Goal: Transaction & Acquisition: Subscribe to service/newsletter

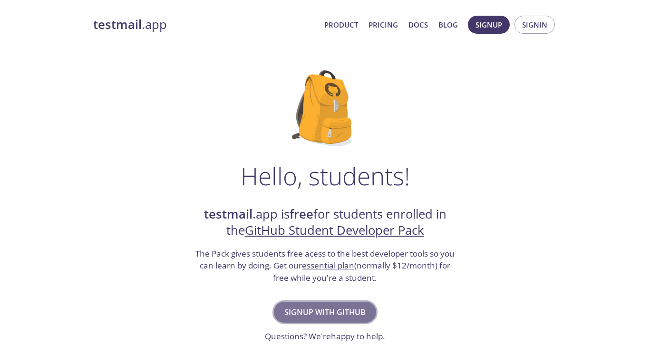
click at [357, 307] on span "Signup with GitHub" at bounding box center [324, 312] width 81 height 13
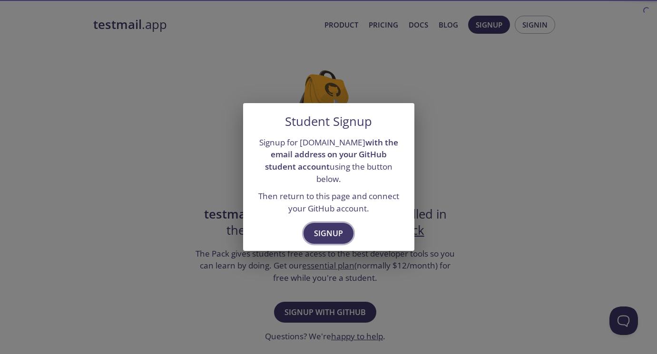
click at [334, 227] on span "Signup" at bounding box center [328, 233] width 29 height 13
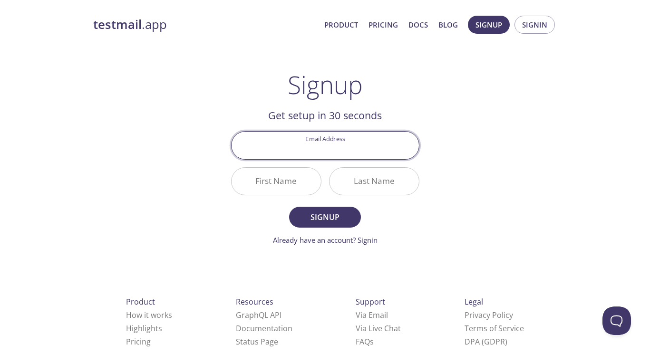
click at [325, 155] on input "Email Address" at bounding box center [325, 145] width 187 height 27
click at [468, 110] on div "testmail .app Product Pricing Docs Blog Signup Signin Signup Get setup in 30 se…" at bounding box center [325, 228] width 487 height 437
click at [381, 150] on input "Email Address" at bounding box center [325, 145] width 187 height 27
type input "b"
type input "bou"
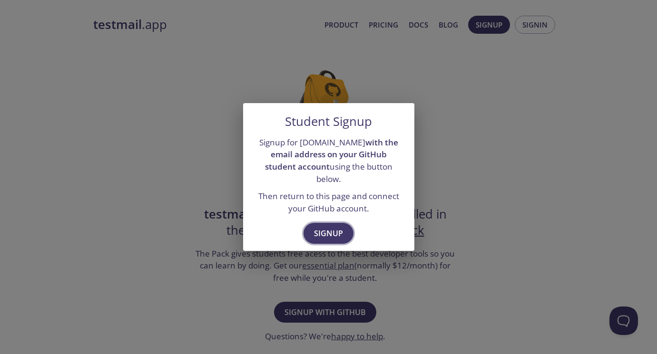
click at [326, 228] on span "Signup" at bounding box center [328, 233] width 29 height 13
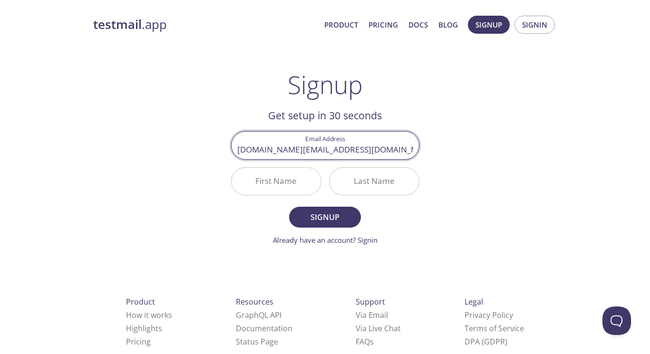
type input "[DOMAIN_NAME][EMAIL_ADDRESS][DOMAIN_NAME]"
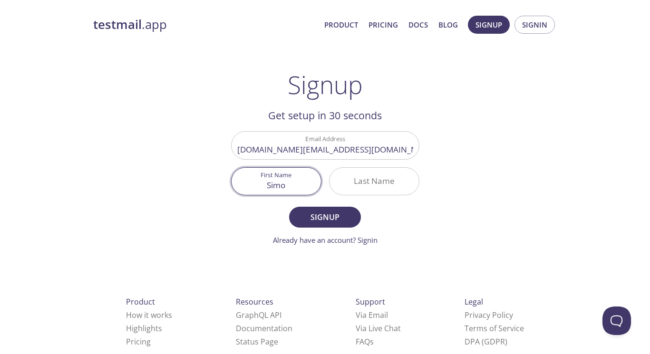
type input "Simo"
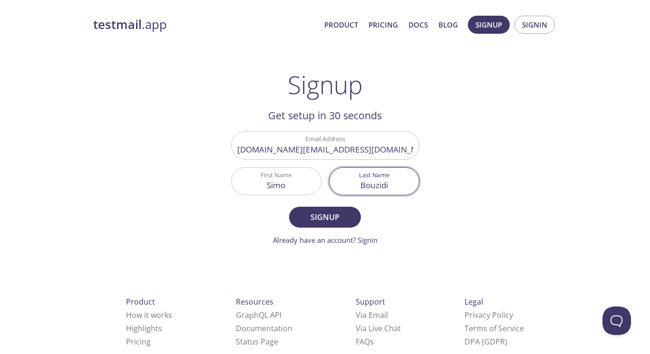
type input "Bouzidi"
drag, startPoint x: 313, startPoint y: 182, endPoint x: 231, endPoint y: 179, distance: 81.9
click at [230, 180] on div "First Name Simo" at bounding box center [276, 182] width 98 height 36
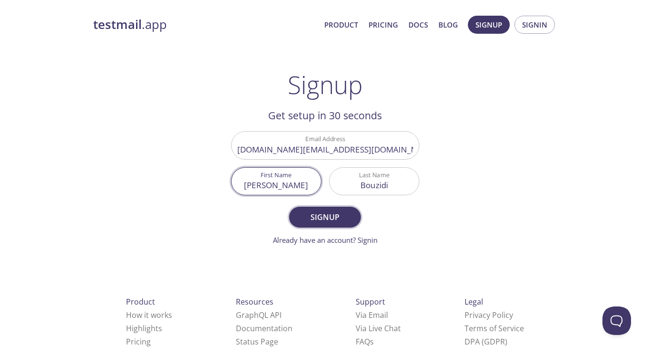
type input "[PERSON_NAME]"
click at [339, 214] on span "Signup" at bounding box center [325, 217] width 50 height 13
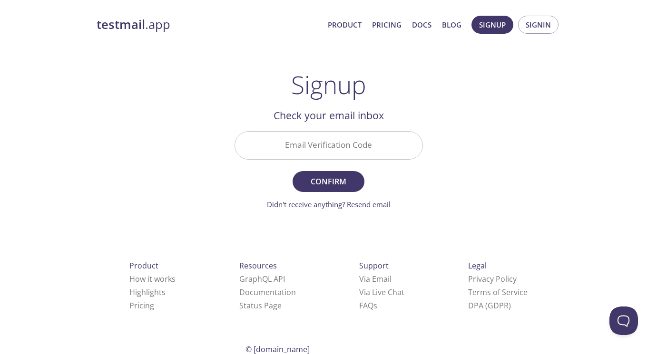
click at [311, 146] on input "Email Verification Code" at bounding box center [328, 145] width 187 height 27
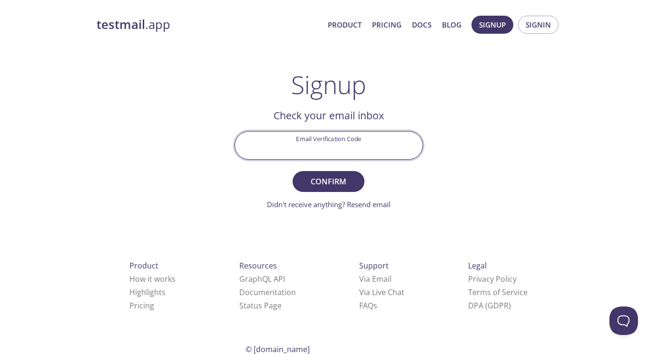
click at [361, 146] on input "Email Verification Code" at bounding box center [328, 145] width 187 height 27
paste input "79QYZ8L"
type input "79QYZ8L"
click at [332, 180] on span "Confirm" at bounding box center [328, 181] width 50 height 13
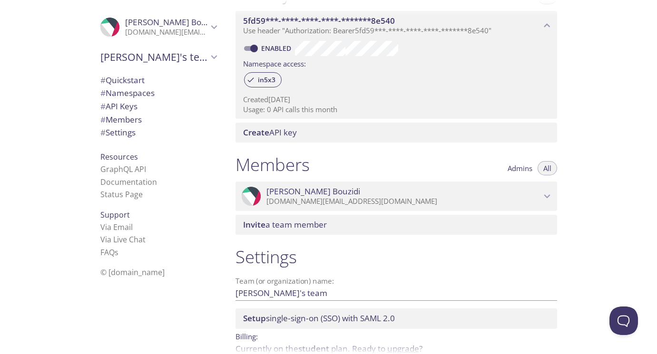
scroll to position [314, 0]
